Goal: Communication & Community: Answer question/provide support

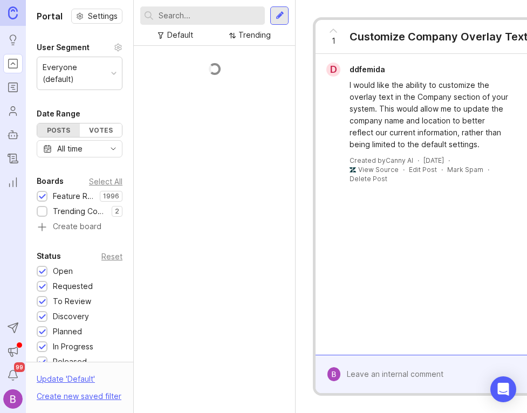
click at [221, 16] on input "text" at bounding box center [210, 16] width 102 height 12
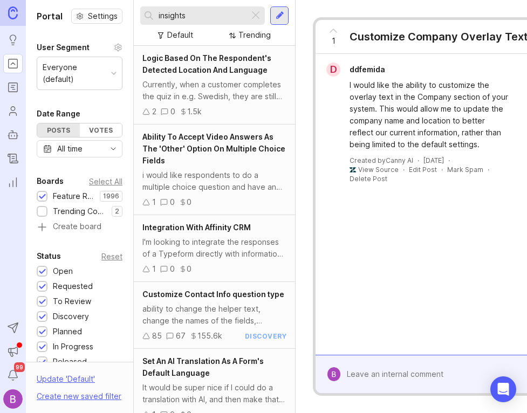
type input "insights"
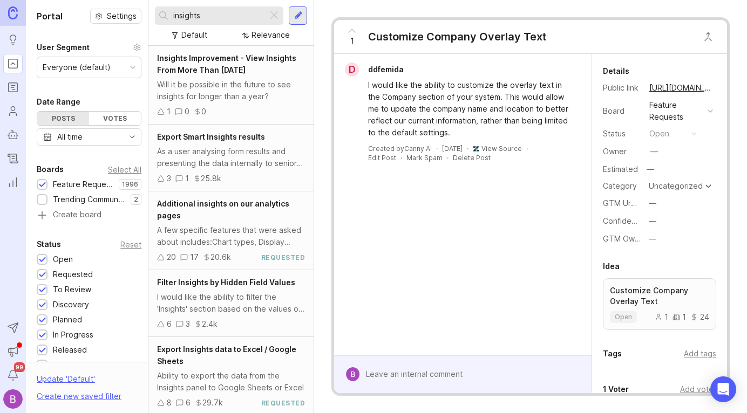
click at [243, 78] on div "Insights Improvement - View Insights From More Than One Year Ago Will it be pos…" at bounding box center [230, 85] width 165 height 79
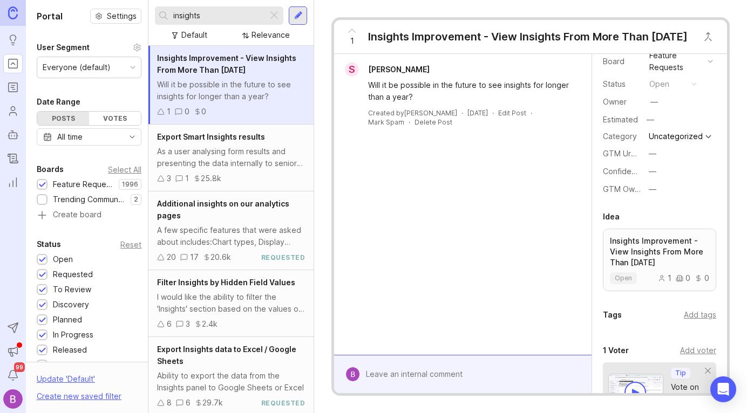
scroll to position [59, 0]
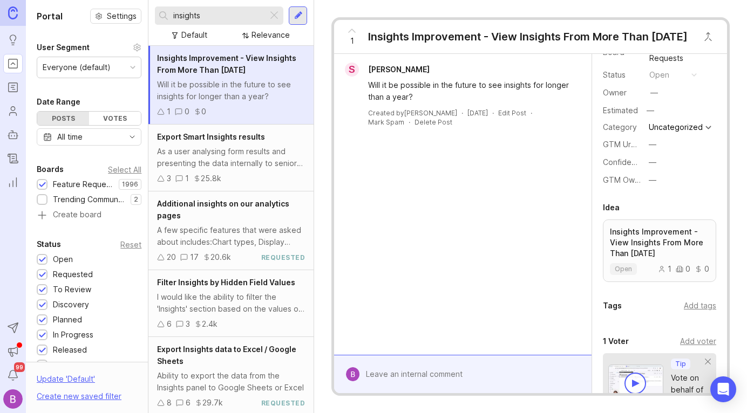
click at [527, 341] on div "Add voter" at bounding box center [698, 342] width 36 height 12
click at [527, 360] on input "text" at bounding box center [659, 364] width 99 height 12
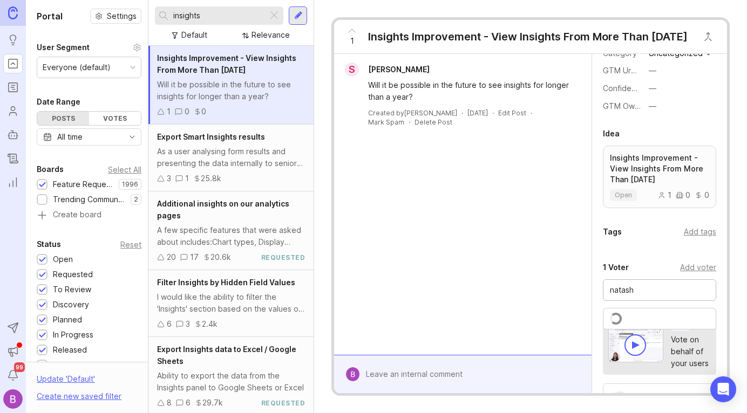
scroll to position [171, 0]
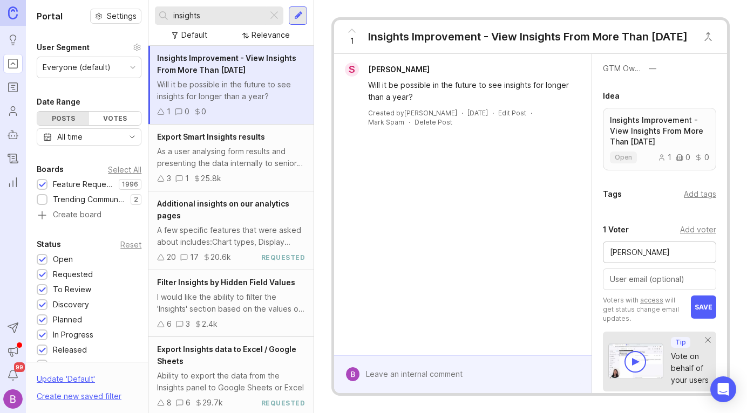
click at [527, 255] on input "natasha adorable" at bounding box center [659, 253] width 99 height 12
click at [527, 257] on input "Natasha adorable" at bounding box center [659, 253] width 99 height 12
type input "[PERSON_NAME]"
click at [527, 277] on input "text" at bounding box center [659, 280] width 99 height 12
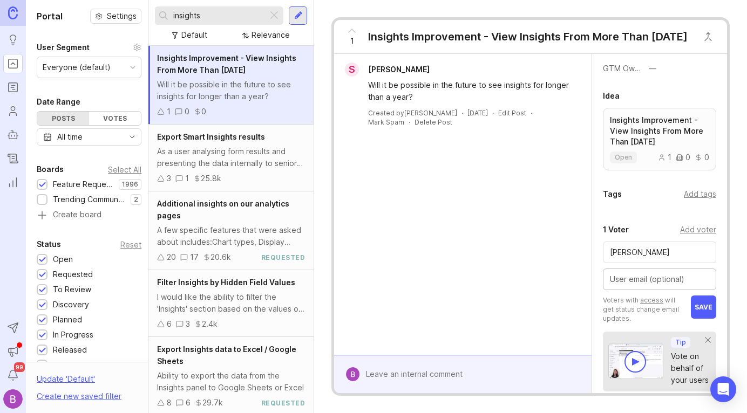
paste input "nadorable@cricut.com"
type input "nadorable@cricut.com"
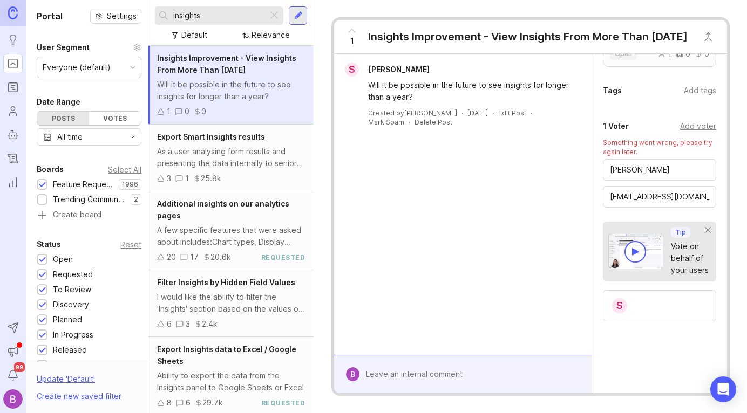
scroll to position [299, 0]
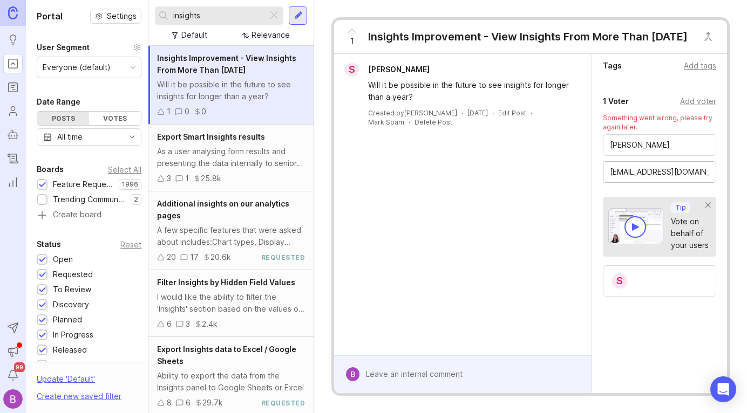
click at [527, 168] on input "nadorable@cricut.com" at bounding box center [659, 172] width 99 height 12
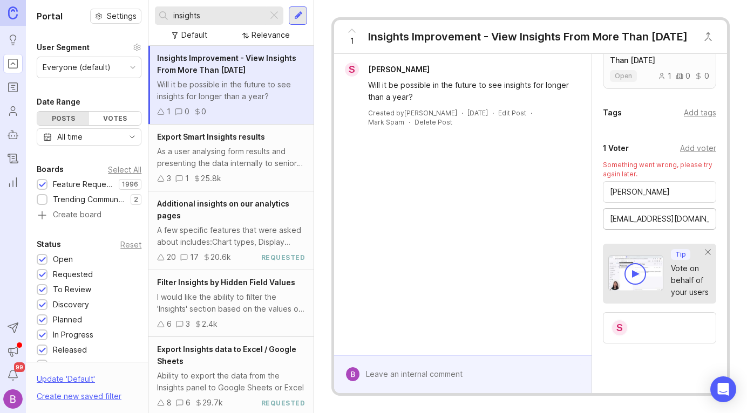
scroll to position [231, 0]
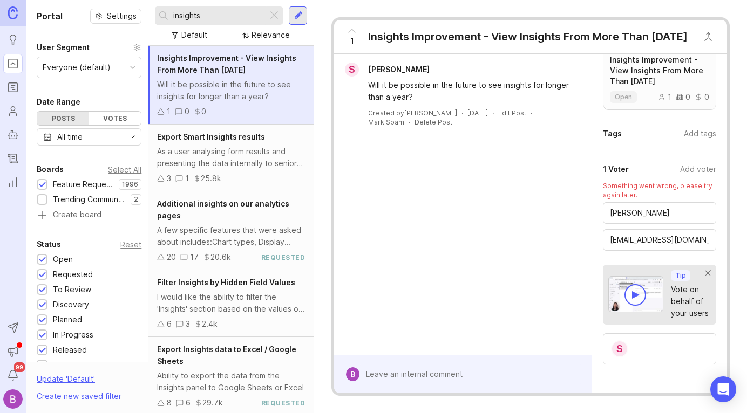
click at [527, 126] on div "Created by Jill Nahajewski · August 22, 2025 · Edit Post · Mark Spam · Delete P…" at bounding box center [462, 117] width 249 height 18
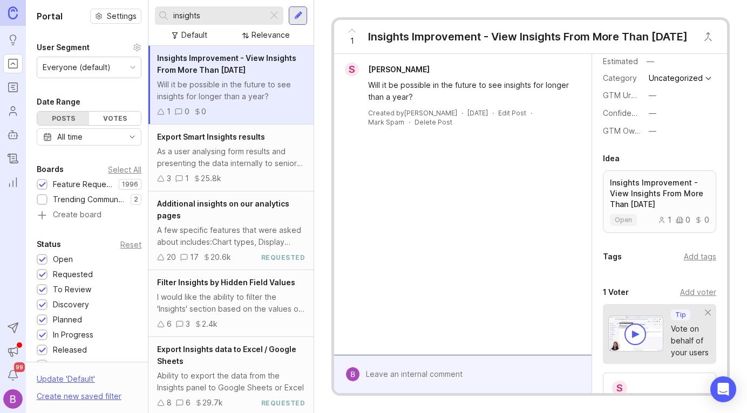
scroll to position [115, 0]
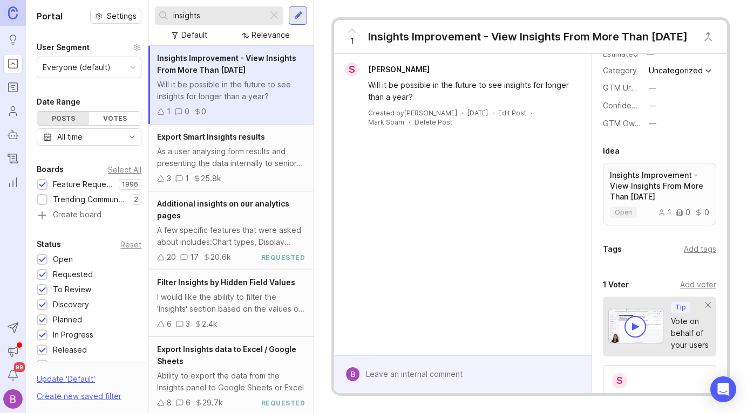
click at [699, 289] on div "Add voter" at bounding box center [698, 285] width 36 height 12
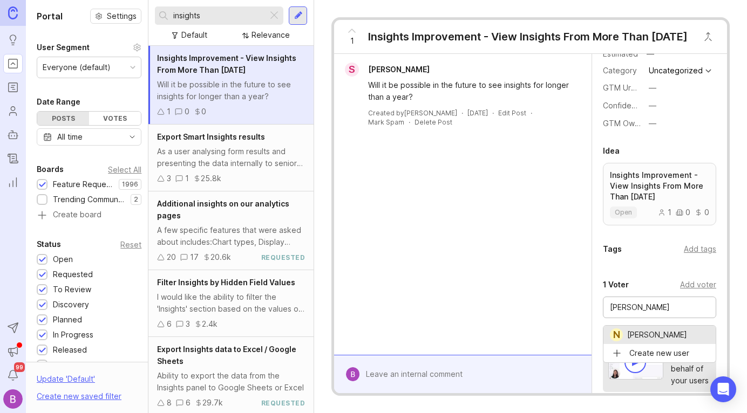
type input "[PERSON_NAME]"
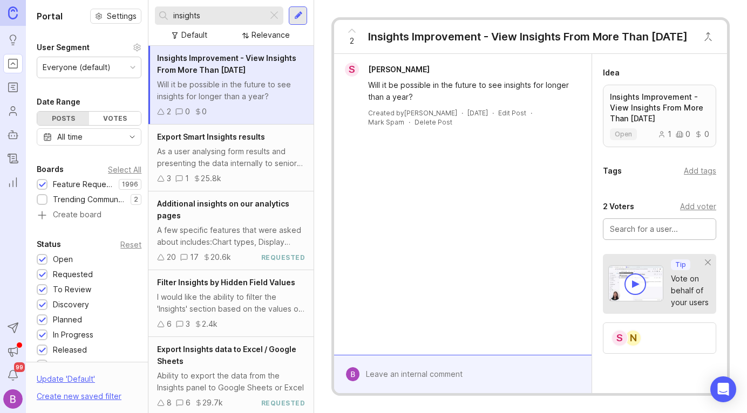
scroll to position [188, 0]
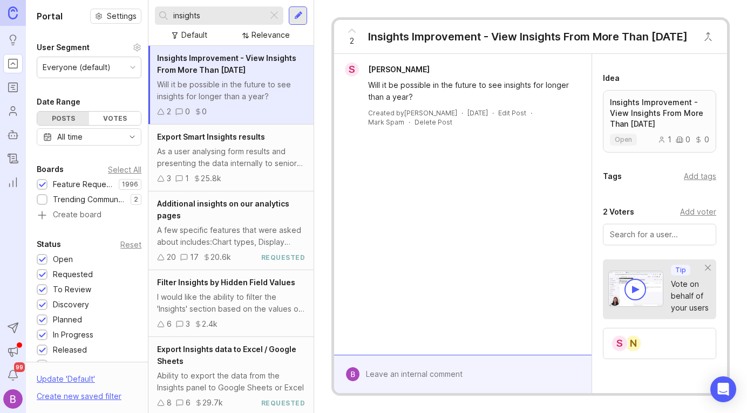
click at [694, 216] on div "Add voter" at bounding box center [698, 212] width 36 height 12
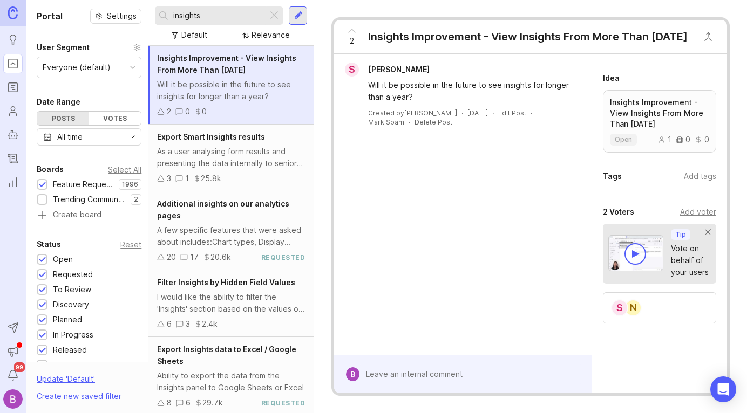
click at [694, 215] on div "Add voter" at bounding box center [698, 212] width 36 height 12
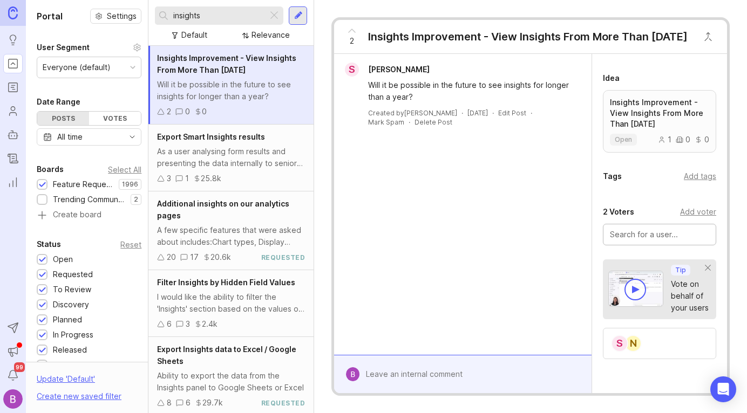
click at [686, 239] on input "text" at bounding box center [659, 235] width 99 height 12
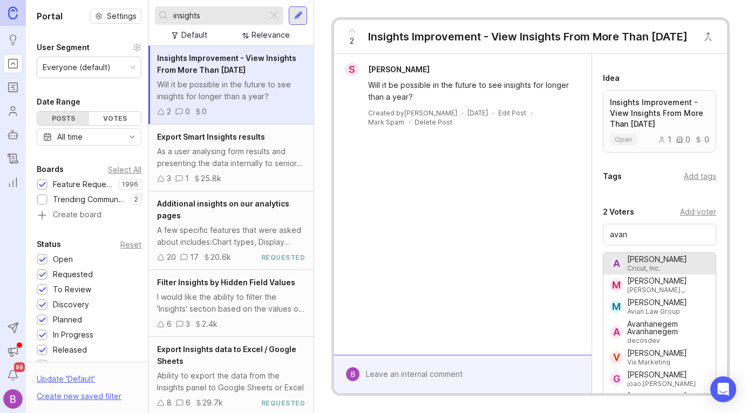
type input "[PERSON_NAME]"
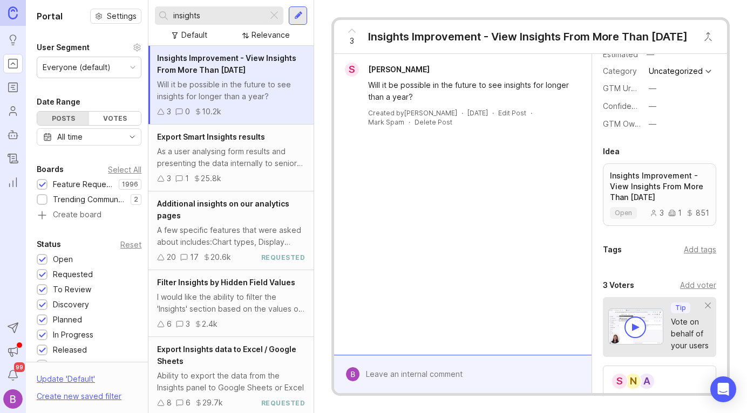
scroll to position [217, 0]
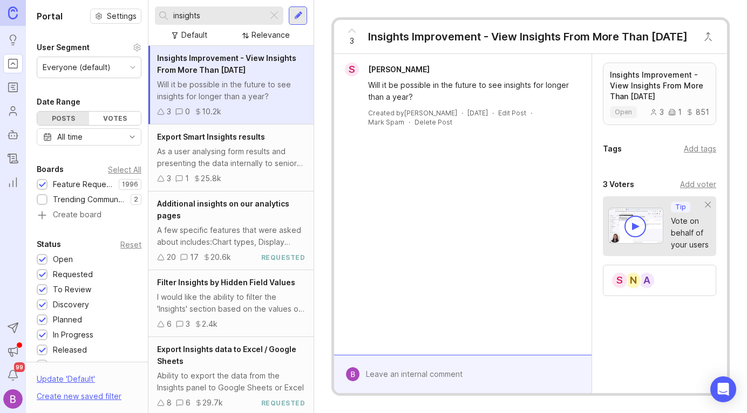
click at [647, 286] on div "A" at bounding box center [646, 280] width 17 height 17
